Goal: Transaction & Acquisition: Download file/media

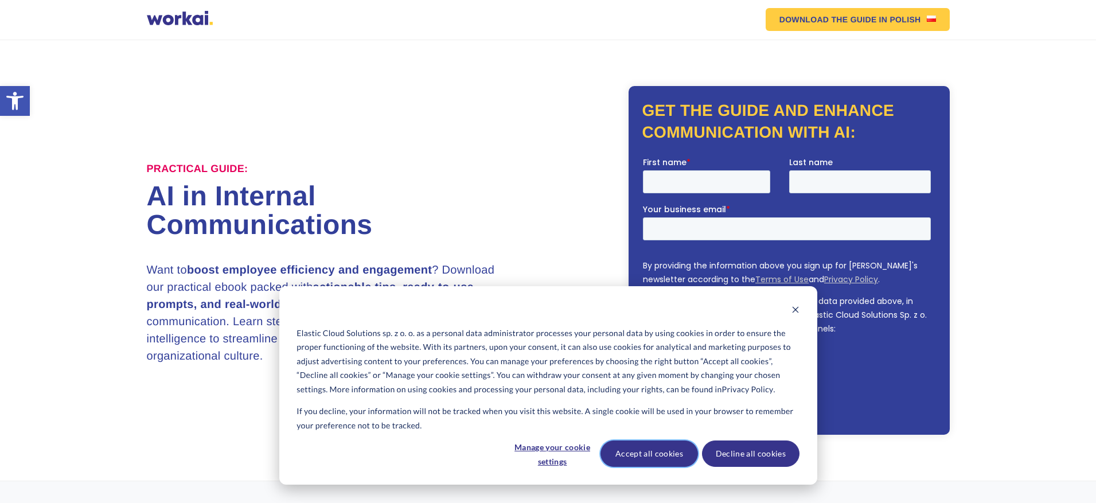
drag, startPoint x: 643, startPoint y: 451, endPoint x: 637, endPoint y: 444, distance: 9.3
click at [643, 451] on button "Accept all cookies" at bounding box center [648, 453] width 97 height 26
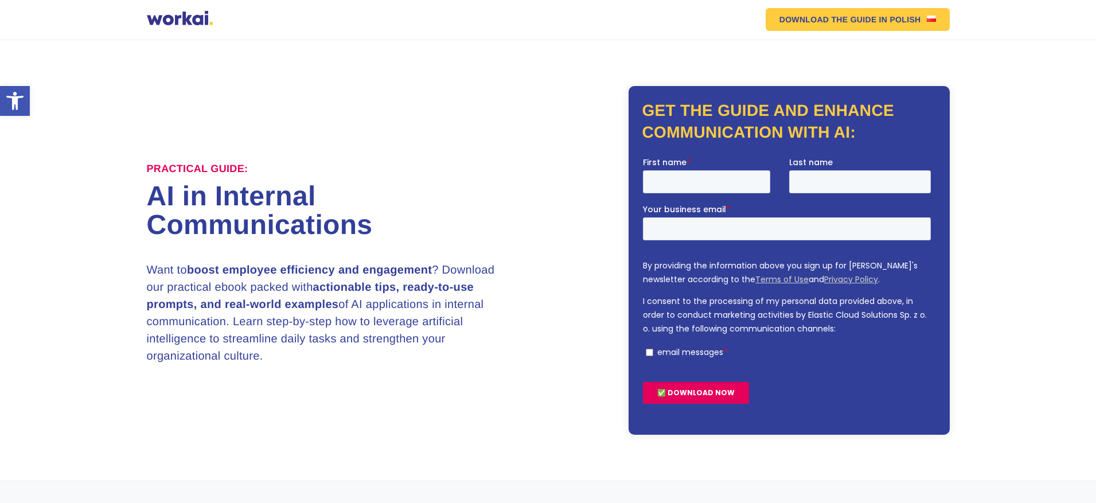
click at [411, 206] on h1 "AI in Internal Communications" at bounding box center [347, 210] width 401 height 57
click at [884, 16] on link "DOWNLOAD THE GUIDE IN POLISH" at bounding box center [857, 19] width 184 height 23
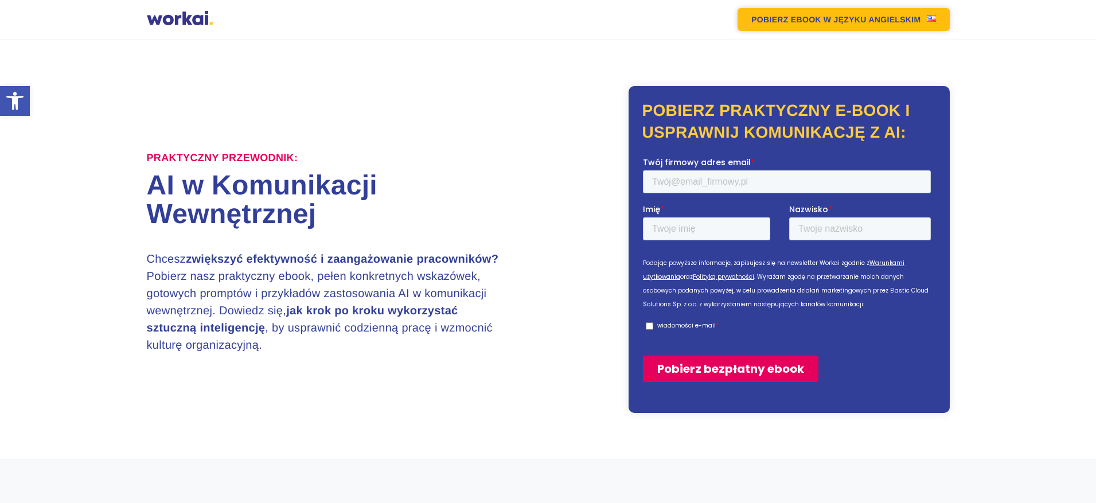
click at [936, 16] on link "POBIERZ EBOOK W JĘZYKU ANGIELSKIM" at bounding box center [843, 19] width 212 height 23
